Goal: Use online tool/utility: Use online tool/utility

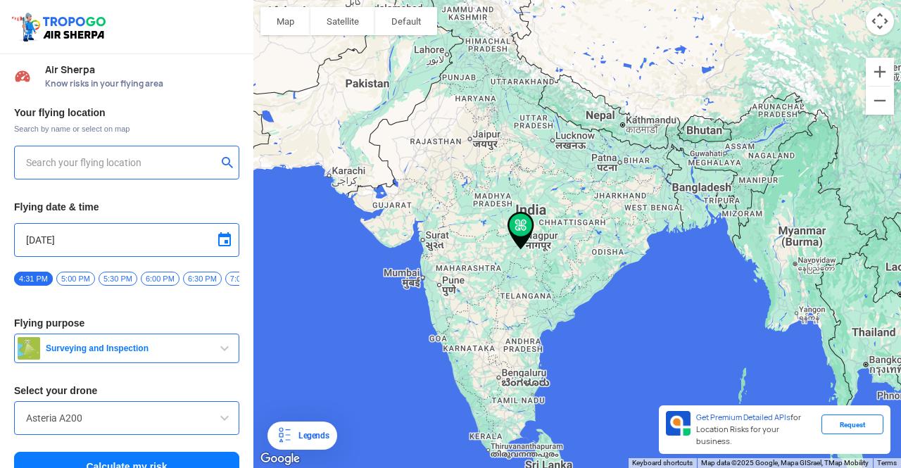
type input "[STREET_ADDRESS]"
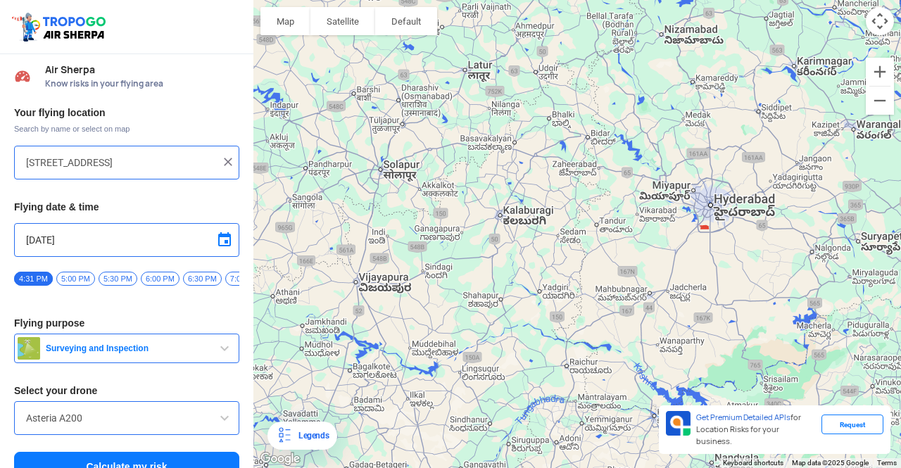
drag, startPoint x: 435, startPoint y: 333, endPoint x: 714, endPoint y: -61, distance: 483.0
click at [714, 0] on html "Location Risk Score Air Sherpa Know risks in your flying area Your flying locat…" at bounding box center [450, 234] width 901 height 468
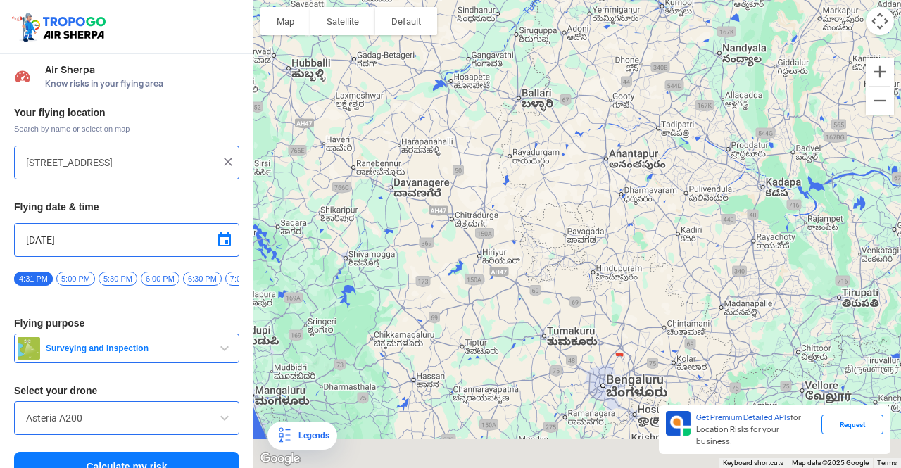
drag, startPoint x: 542, startPoint y: 266, endPoint x: 588, endPoint y: -61, distance: 330.4
click at [588, 0] on html "Location Risk Score Air Sherpa Know risks in your flying area Your flying locat…" at bounding box center [450, 234] width 901 height 468
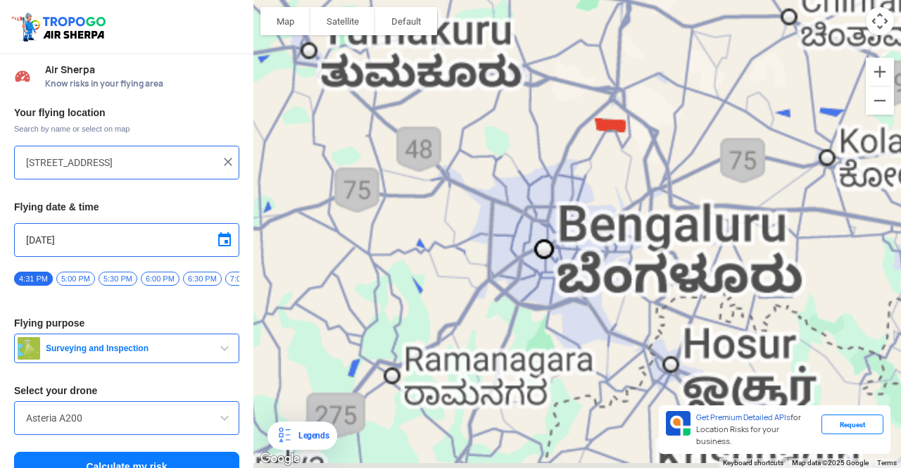
drag, startPoint x: 627, startPoint y: 337, endPoint x: 585, endPoint y: 8, distance: 331.9
click at [585, 8] on div at bounding box center [576, 234] width 647 height 468
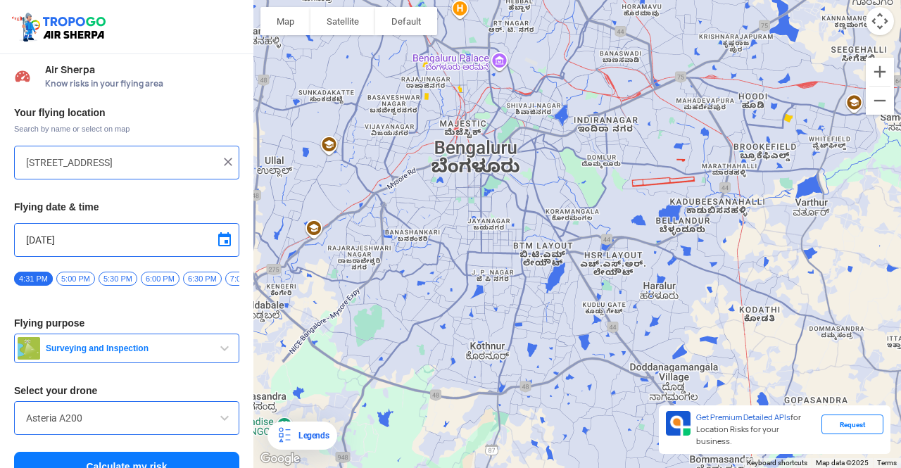
click at [231, 163] on img at bounding box center [228, 162] width 14 height 14
click at [183, 157] on input "text" at bounding box center [121, 162] width 191 height 17
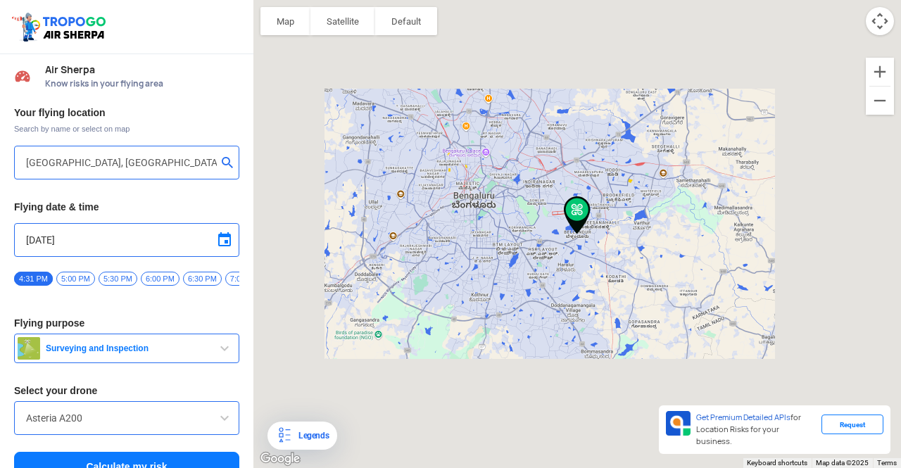
type input "[STREET_ADDRESS]"
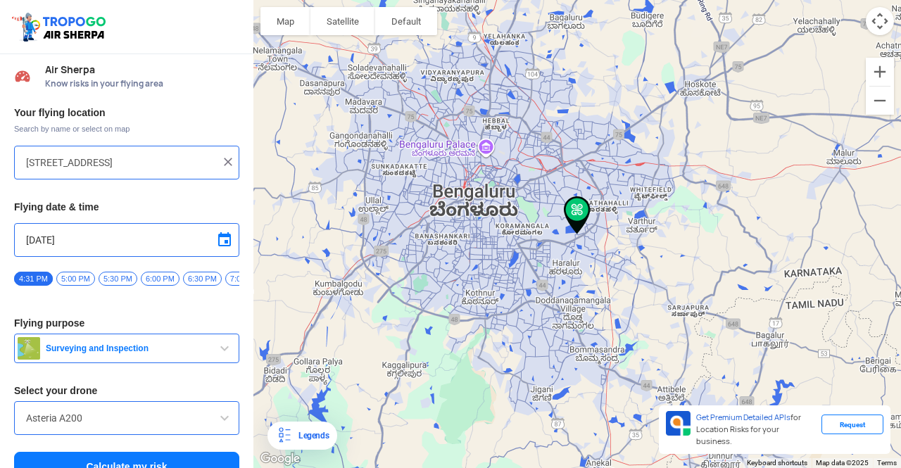
click at [585, 209] on img at bounding box center [577, 215] width 38 height 49
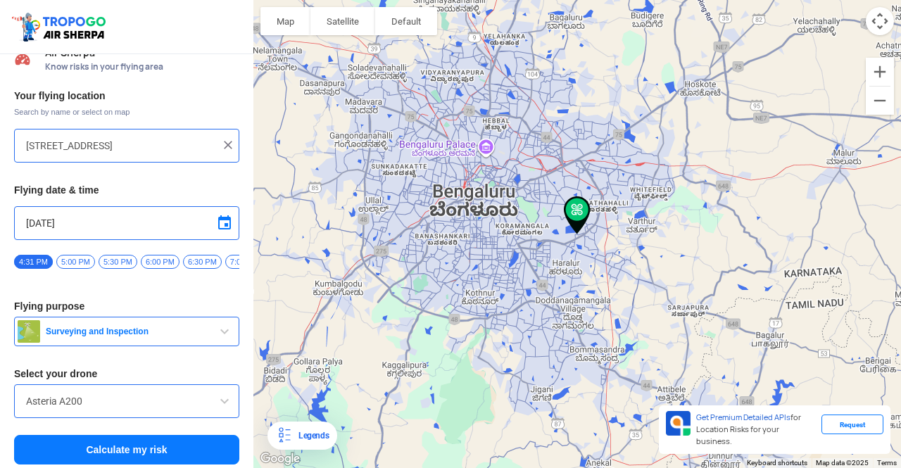
scroll to position [25, 0]
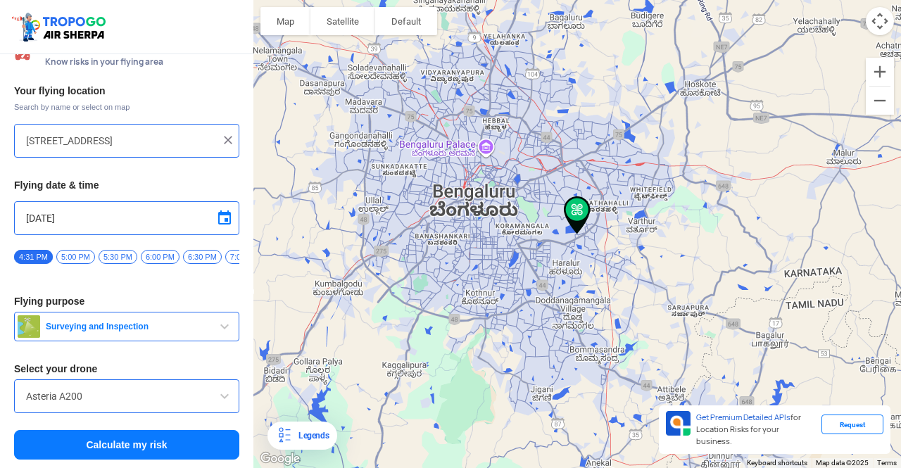
click at [132, 450] on button "Calculate my risk" at bounding box center [126, 445] width 225 height 30
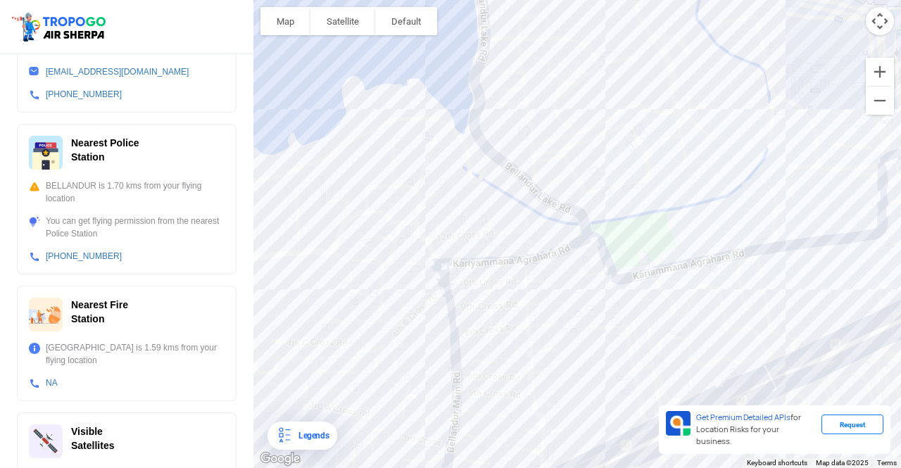
scroll to position [525, 0]
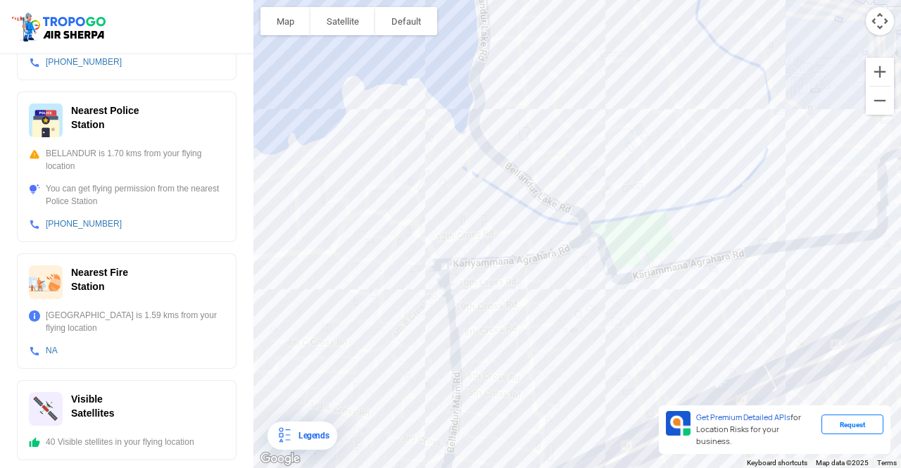
click at [645, 243] on div at bounding box center [576, 234] width 647 height 468
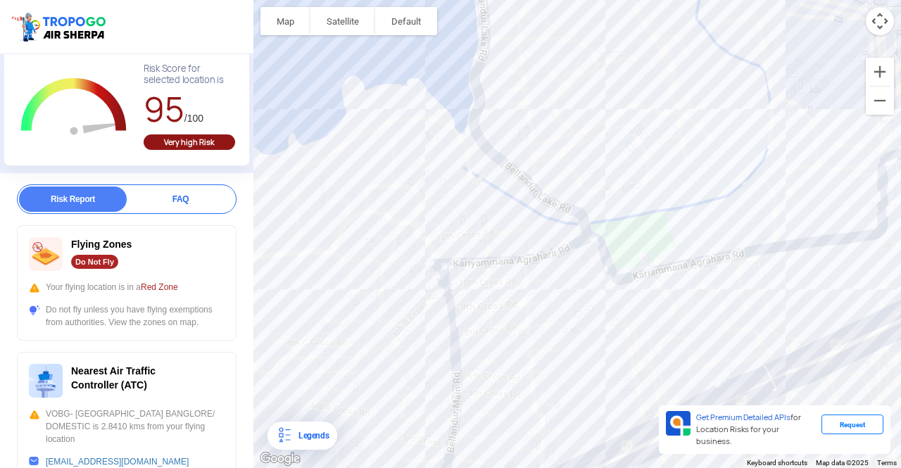
scroll to position [0, 0]
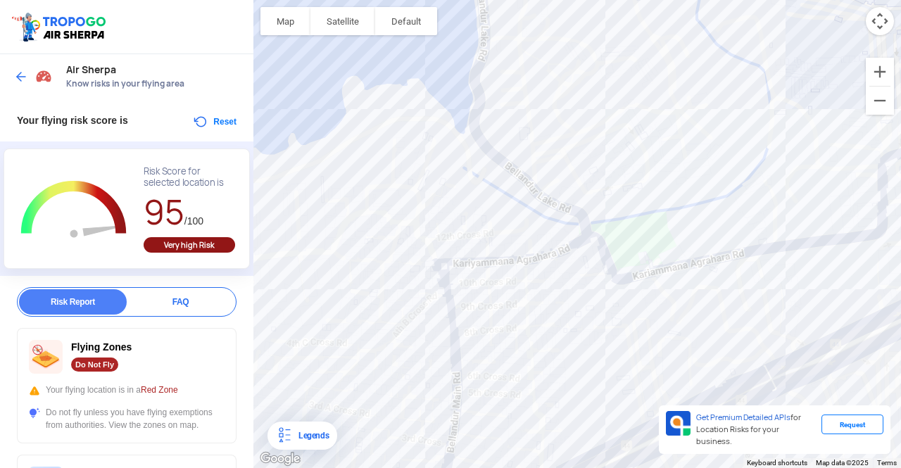
click at [18, 77] on img at bounding box center [21, 77] width 14 height 14
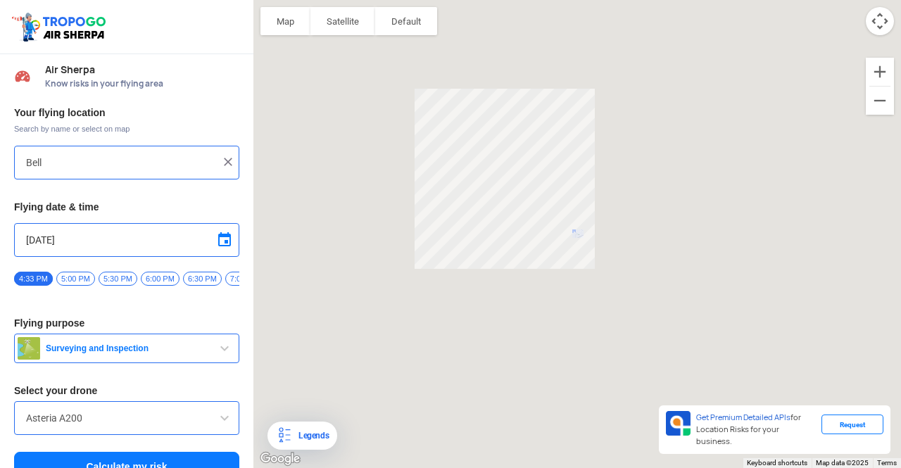
type input "[STREET_ADDRESS]"
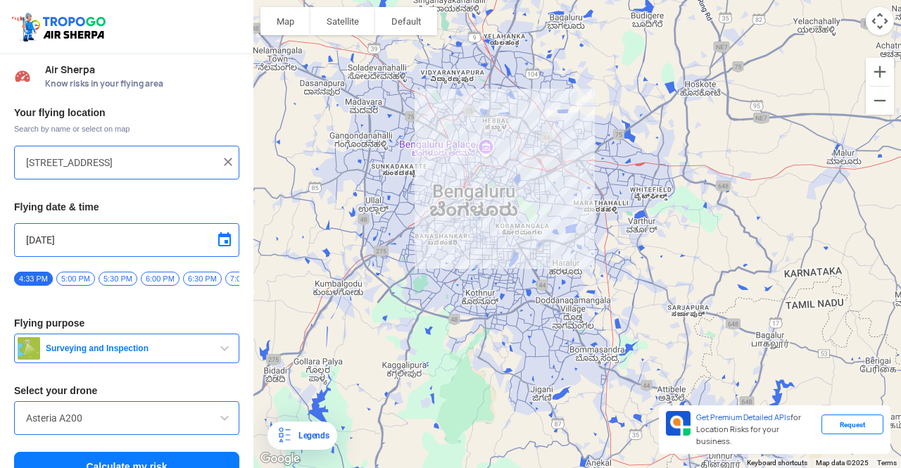
click at [224, 161] on img at bounding box center [228, 162] width 14 height 14
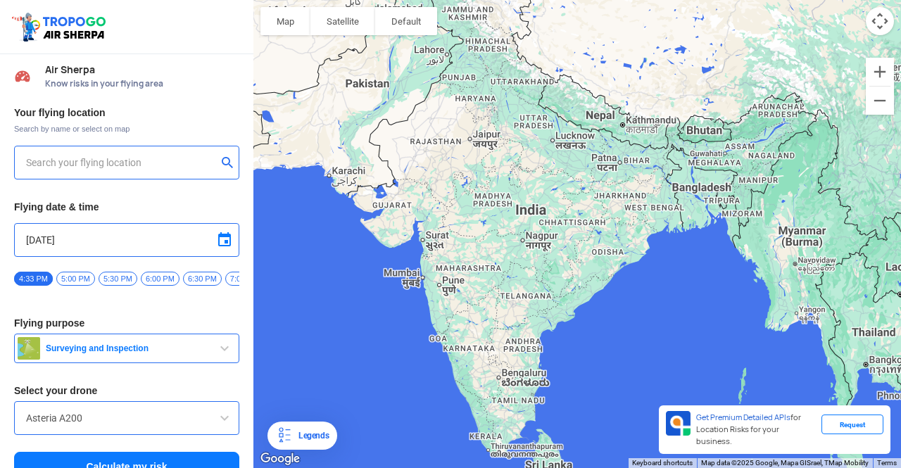
click at [113, 167] on input "text" at bounding box center [121, 162] width 191 height 17
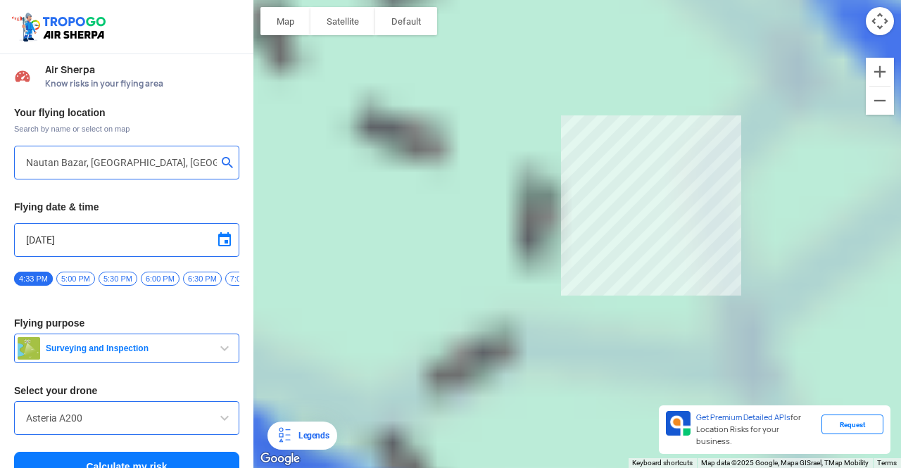
type input "[STREET_ADDRESS]"
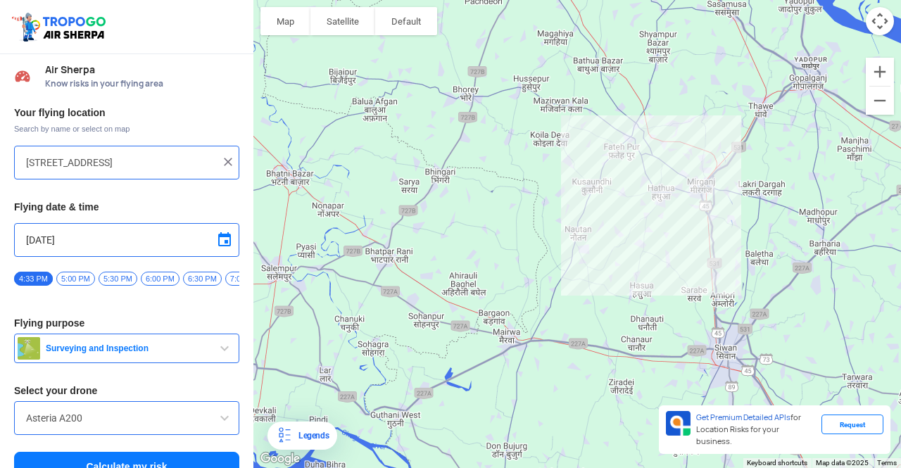
click at [222, 423] on span at bounding box center [224, 418] width 17 height 17
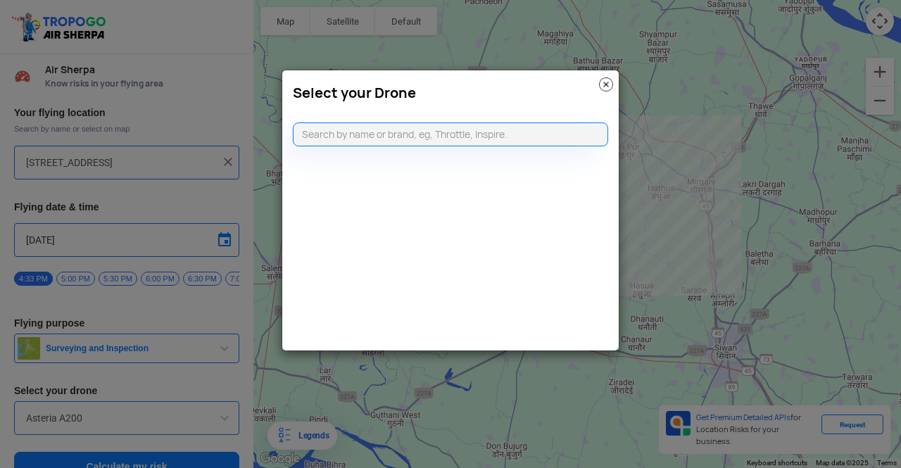
click at [222, 423] on modal-container "Select your Drone" at bounding box center [450, 234] width 901 height 468
click at [604, 82] on img at bounding box center [606, 84] width 14 height 14
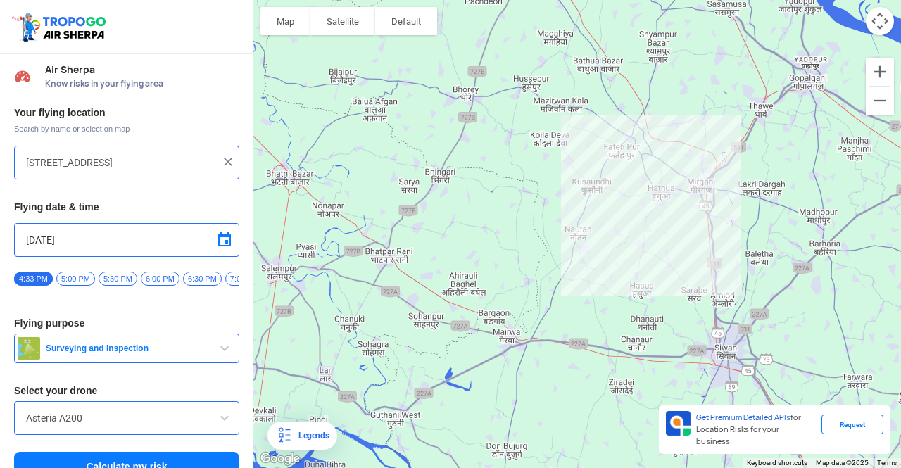
scroll to position [25, 0]
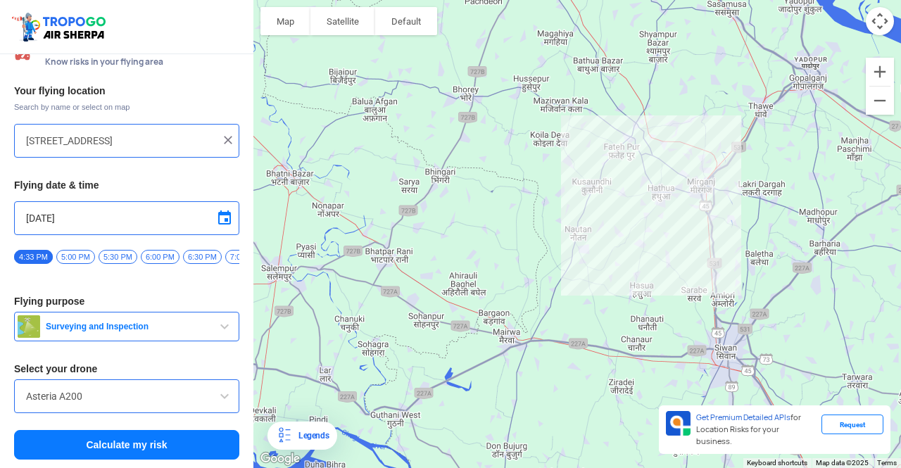
click at [166, 436] on button "Calculate my risk" at bounding box center [126, 445] width 225 height 30
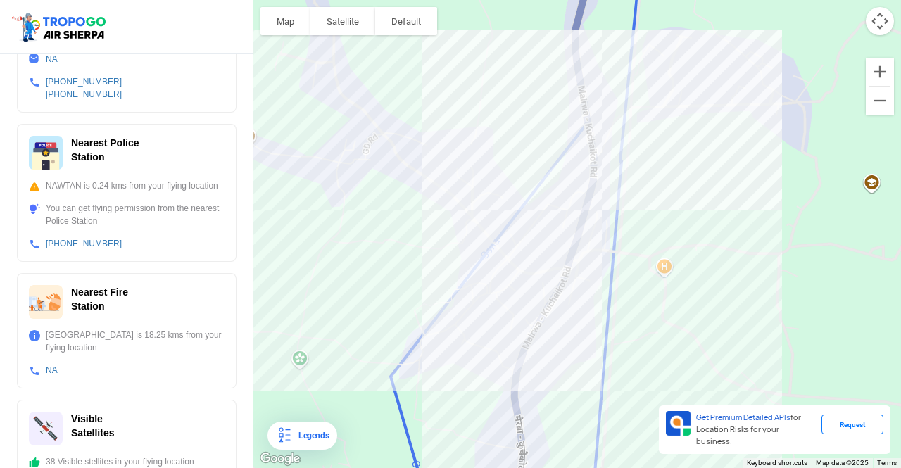
scroll to position [500, 0]
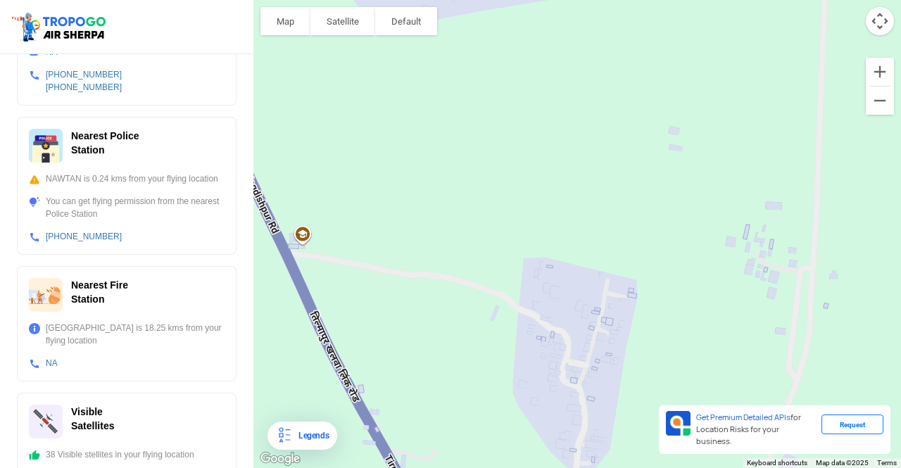
drag, startPoint x: 391, startPoint y: 331, endPoint x: 644, endPoint y: 222, distance: 276.1
click at [644, 222] on div at bounding box center [576, 234] width 647 height 468
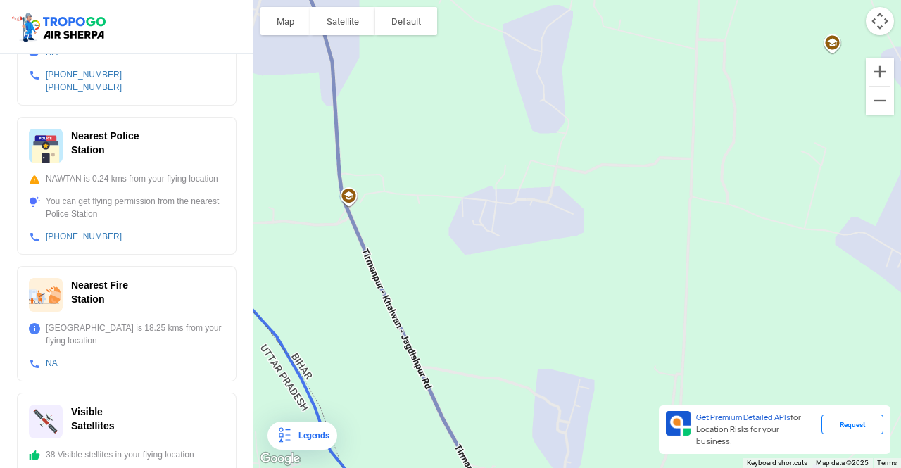
drag, startPoint x: 535, startPoint y: 240, endPoint x: 483, endPoint y: 366, distance: 136.0
click at [483, 366] on div at bounding box center [576, 234] width 647 height 468
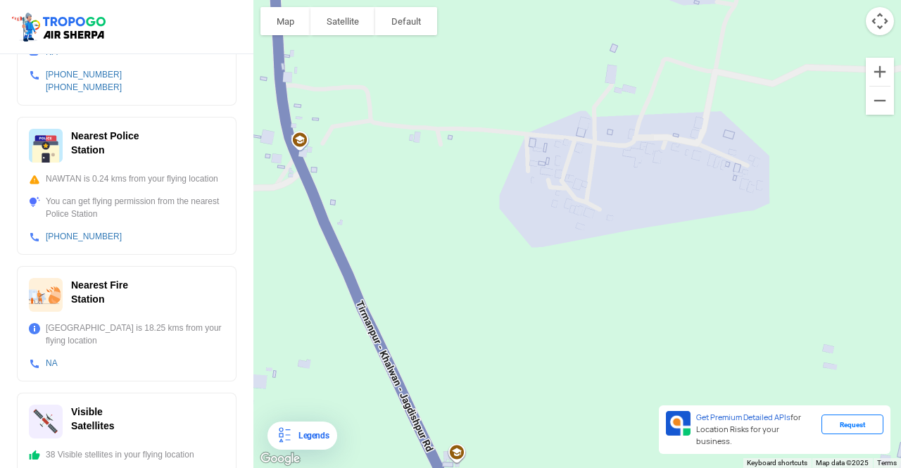
click at [591, 179] on div at bounding box center [576, 234] width 647 height 468
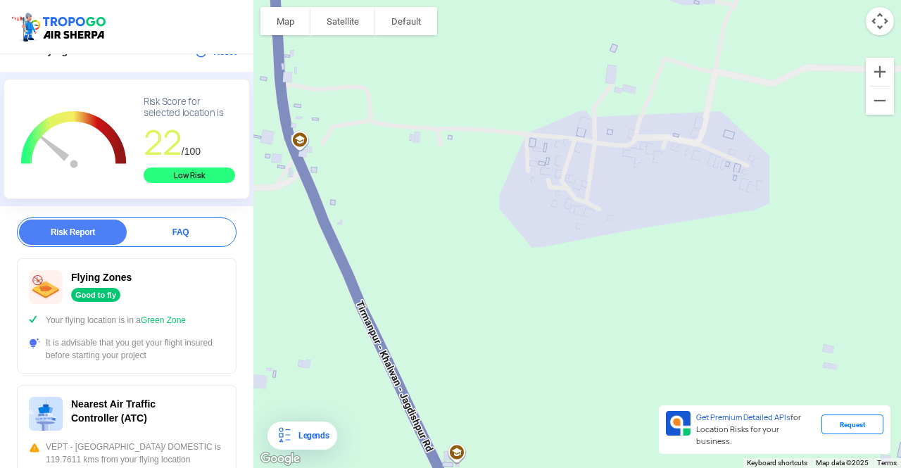
scroll to position [0, 0]
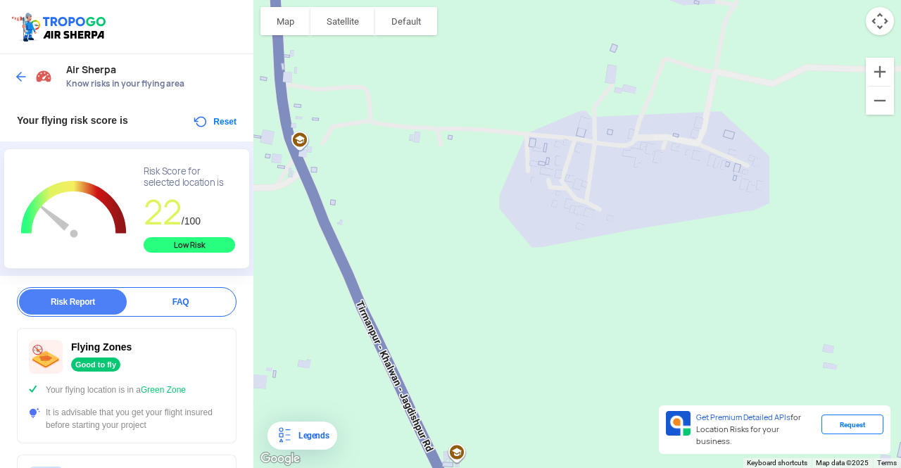
click at [28, 75] on div at bounding box center [35, 76] width 42 height 25
click at [23, 75] on img at bounding box center [21, 77] width 14 height 14
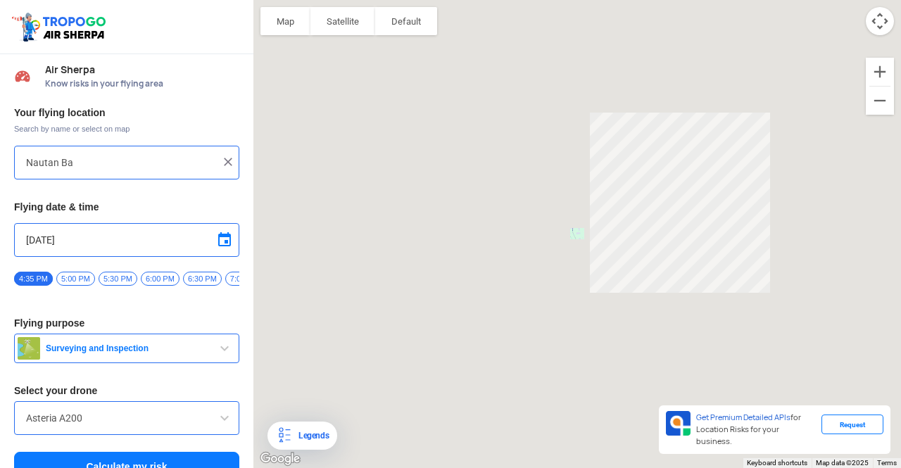
type input "[STREET_ADDRESS]"
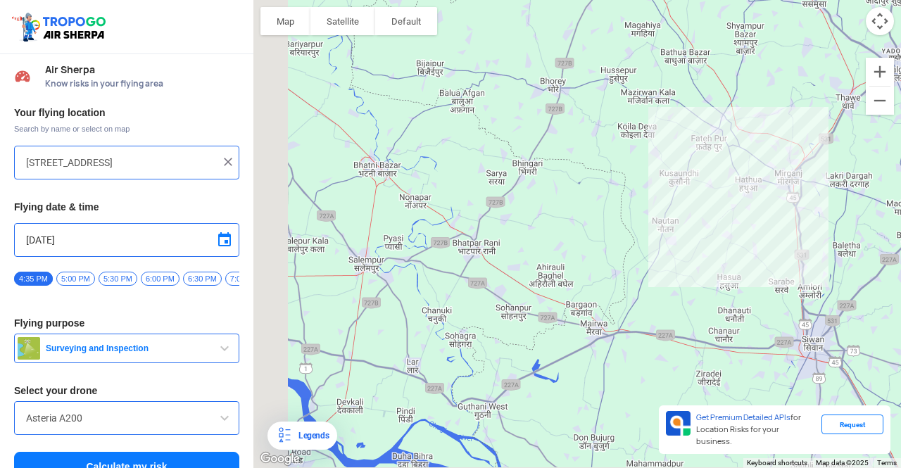
drag, startPoint x: 573, startPoint y: 211, endPoint x: 659, endPoint y: 203, distance: 86.3
click at [659, 203] on div at bounding box center [576, 234] width 647 height 468
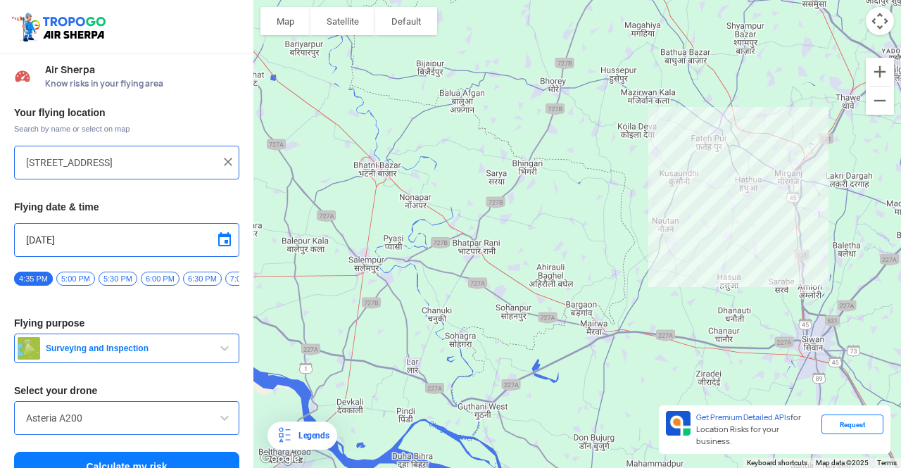
click at [659, 203] on div at bounding box center [576, 234] width 647 height 468
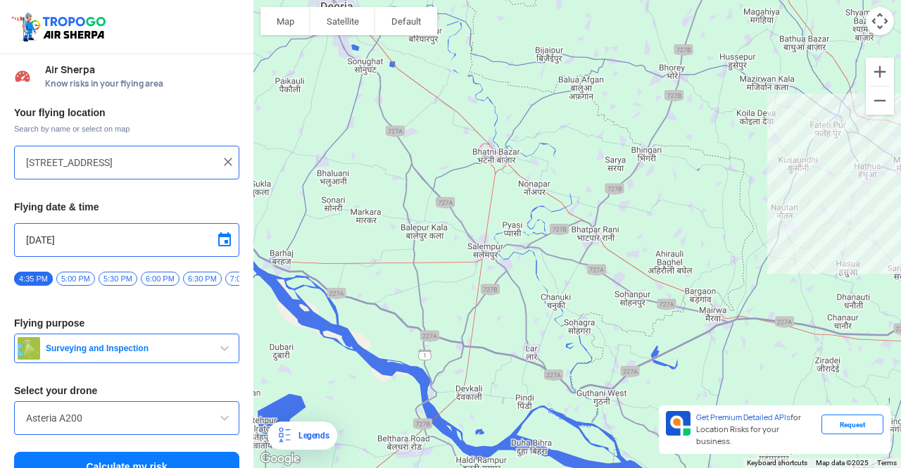
drag, startPoint x: 659, startPoint y: 203, endPoint x: 772, endPoint y: 189, distance: 114.1
click at [772, 189] on div at bounding box center [576, 234] width 647 height 468
click at [222, 164] on img at bounding box center [228, 162] width 14 height 14
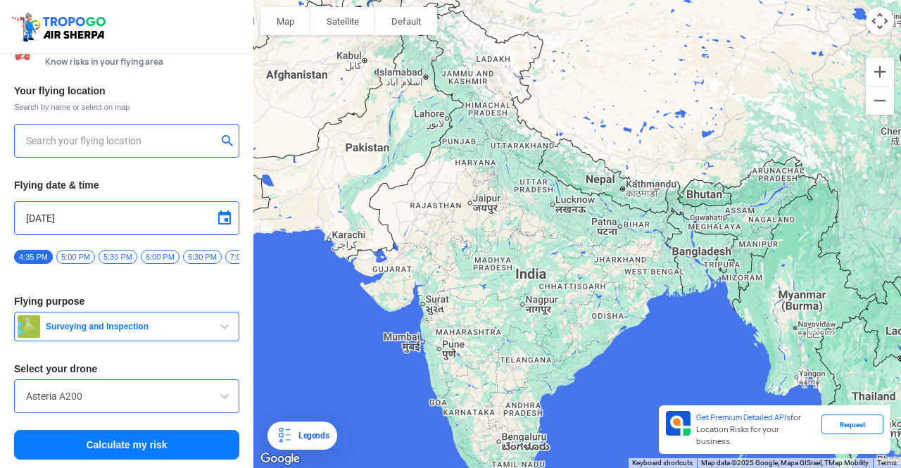
scroll to position [25, 0]
click at [175, 143] on input "text" at bounding box center [121, 140] width 191 height 17
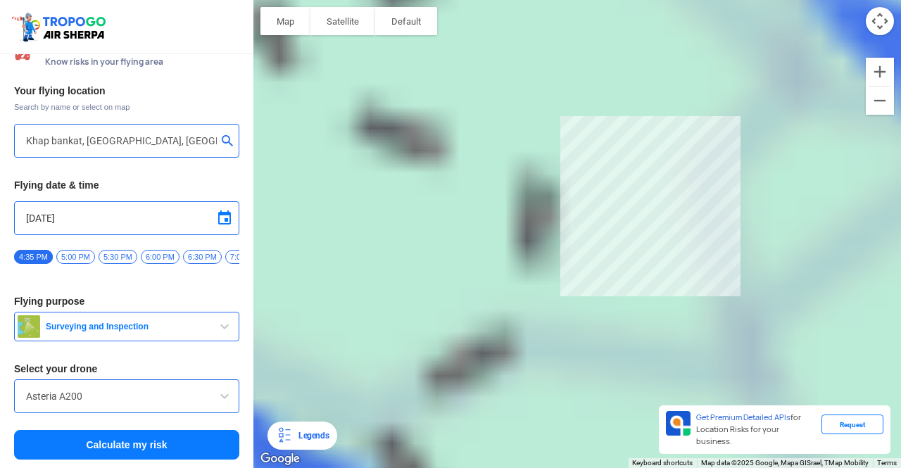
type input "Nautan, Bihar 841243, [GEOGRAPHIC_DATA]"
